Goal: Register for event/course

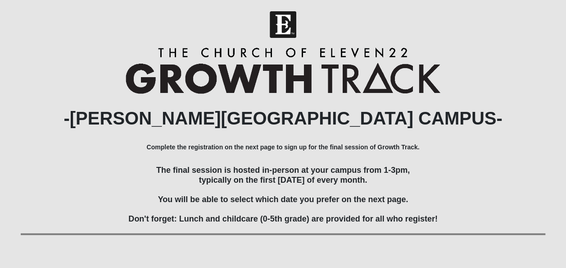
click at [566, 261] on form "Hello [PERSON_NAME] My Account Log Out [PERSON_NAME][GEOGRAPHIC_DATA] Growth Tr…" at bounding box center [283, 186] width 566 height 350
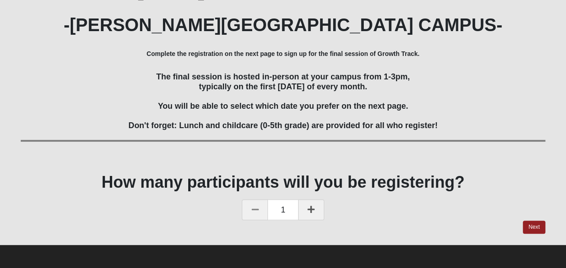
scroll to position [95, 0]
click at [532, 225] on link "Next" at bounding box center [534, 226] width 22 height 13
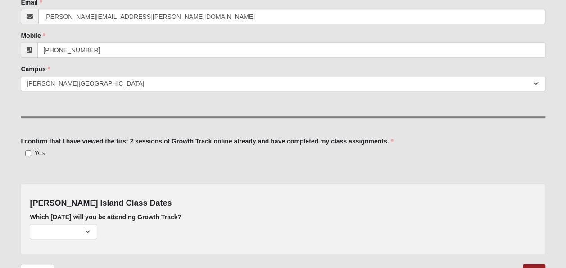
scroll to position [192, 0]
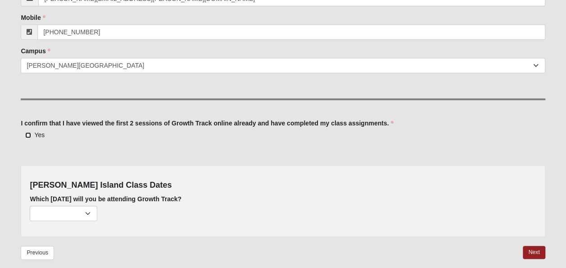
click at [27, 134] on input "Yes" at bounding box center [28, 135] width 6 height 6
checkbox input "true"
click at [90, 209] on select "[DATE] (none remaining) [DATE] (none remaining) [DATE] (none remaining) [DATE] …" at bounding box center [64, 212] width 68 height 15
select select "648"
click at [30, 205] on select "[DATE] (none remaining) [DATE] (none remaining) [DATE] (none remaining) [DATE] …" at bounding box center [64, 212] width 68 height 15
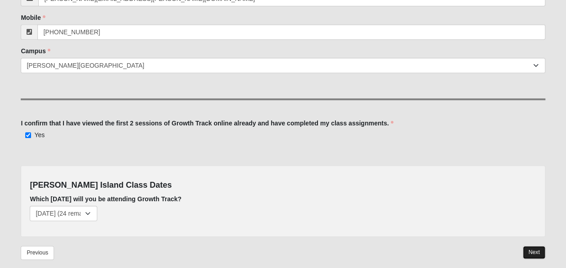
click at [530, 249] on link "Next" at bounding box center [534, 251] width 22 height 13
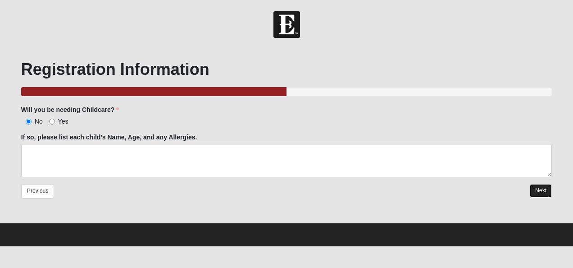
click at [533, 192] on link "Next" at bounding box center [541, 190] width 22 height 13
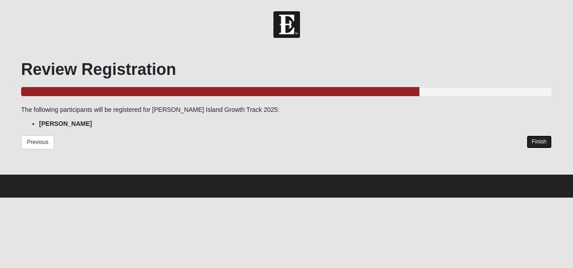
click at [540, 140] on link "Finish" at bounding box center [540, 141] width 26 height 13
